Goal: Task Accomplishment & Management: Manage account settings

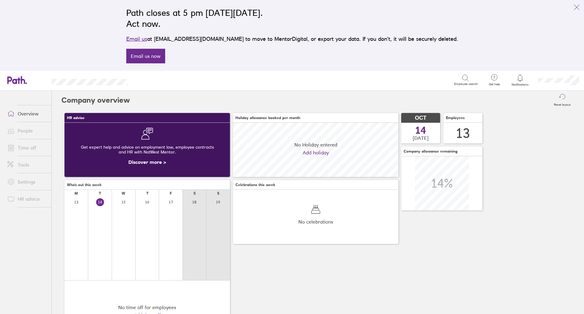
scroll to position [54, 165]
click at [33, 147] on link "Time off" at bounding box center [26, 147] width 49 height 12
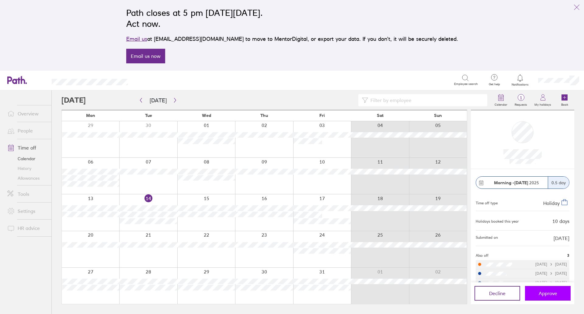
click at [554, 294] on span "Approve" at bounding box center [548, 292] width 19 height 5
click at [537, 290] on button "Approve" at bounding box center [548, 293] width 46 height 15
